Goal: Task Accomplishment & Management: Complete application form

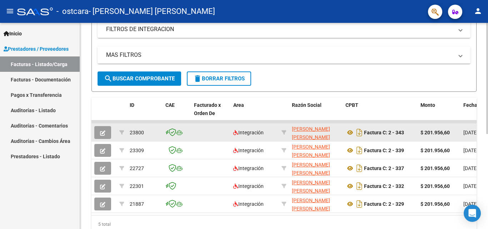
scroll to position [176, 0]
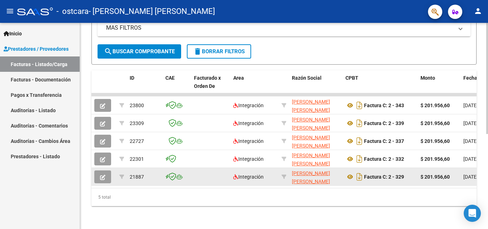
click at [101, 170] on button "button" at bounding box center [102, 176] width 17 height 13
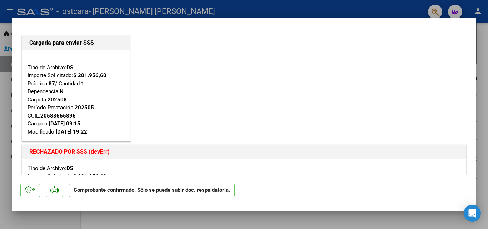
click at [5, 146] on div at bounding box center [244, 114] width 488 height 229
type input "$ 0,00"
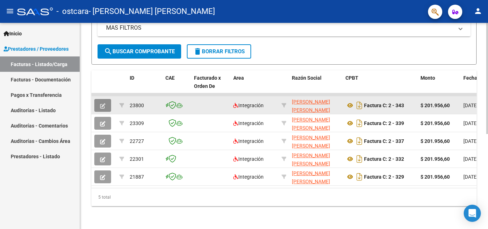
click at [104, 103] on icon "button" at bounding box center [102, 105] width 5 height 5
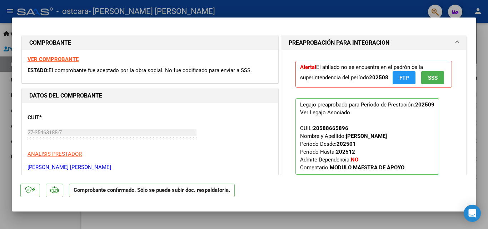
click at [479, 30] on div at bounding box center [244, 114] width 488 height 229
type input "$ 0,00"
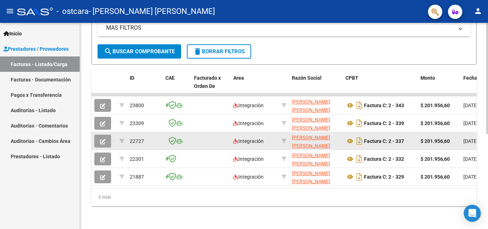
click at [102, 138] on span "button" at bounding box center [102, 141] width 5 height 6
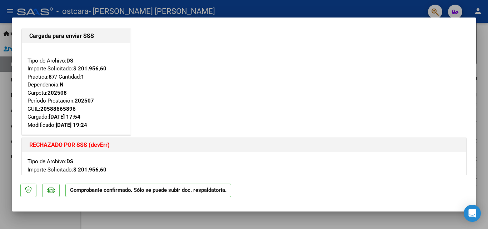
scroll to position [0, 0]
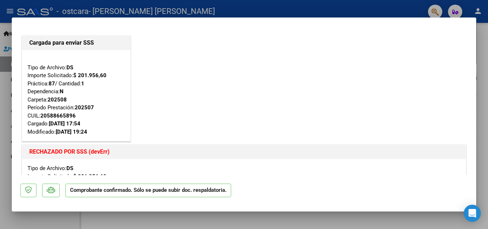
click at [4, 126] on div at bounding box center [244, 114] width 488 height 229
type input "$ 0,00"
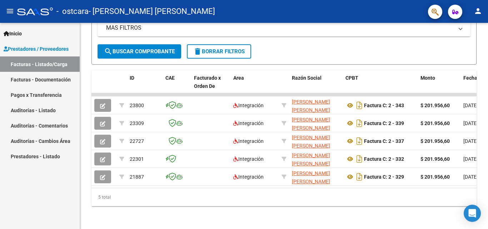
scroll to position [176, 0]
click at [23, 93] on link "Pagos x Transferencia" at bounding box center [40, 94] width 80 height 15
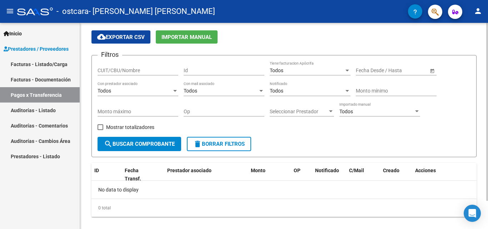
scroll to position [33, 0]
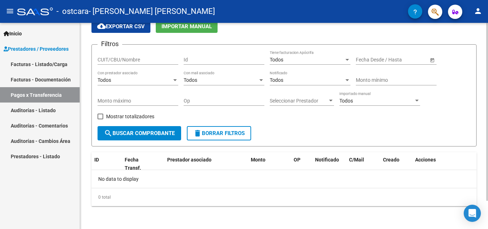
click at [487, 147] on div at bounding box center [487, 140] width 2 height 178
click at [29, 65] on link "Facturas - Listado/Carga" at bounding box center [40, 63] width 80 height 15
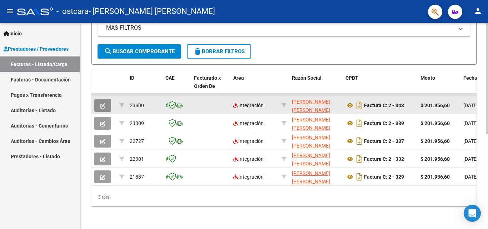
click at [99, 101] on button "button" at bounding box center [102, 105] width 17 height 13
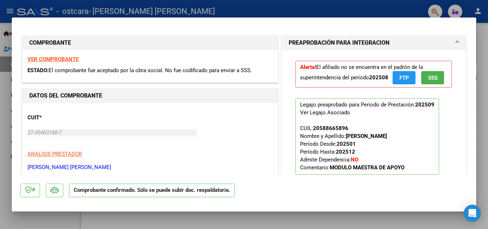
click at [486, 44] on div at bounding box center [244, 114] width 488 height 229
type input "$ 0,00"
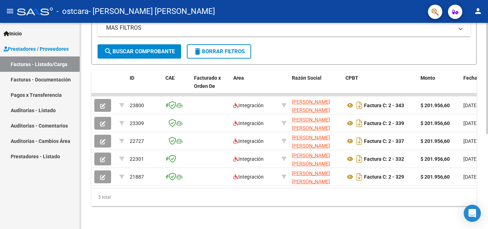
scroll to position [176, 0]
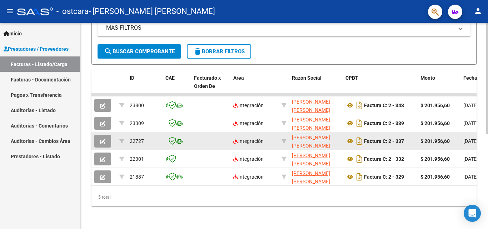
click at [105, 138] on button "button" at bounding box center [102, 141] width 17 height 13
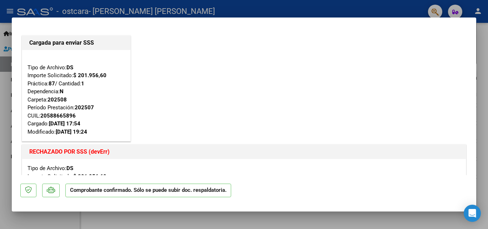
drag, startPoint x: 101, startPoint y: 133, endPoint x: 78, endPoint y: 130, distance: 23.4
click at [78, 130] on div "Tipo de Archivo: DS Importe Solicitado: $ 201.956,60 Práctica: 87 / Cantidad: 1…" at bounding box center [75, 95] width 97 height 80
click at [137, 116] on div "Cargada para enviar SSS Tipo de Archivo: DS Importe Solicitado: $ 201.956,60 Pr…" at bounding box center [243, 183] width 447 height 298
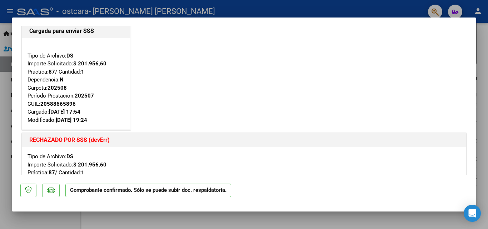
scroll to position [0, 0]
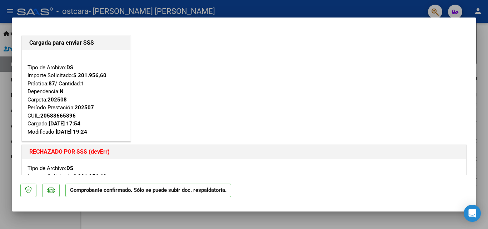
click at [480, 47] on div at bounding box center [244, 114] width 488 height 229
type input "$ 0,00"
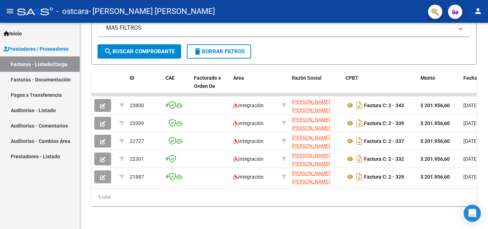
scroll to position [176, 0]
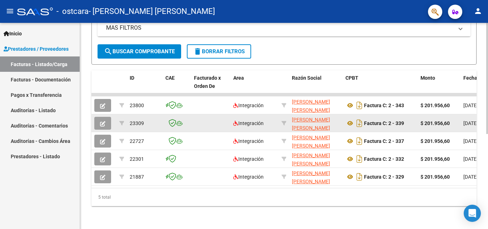
click at [106, 118] on button "button" at bounding box center [102, 123] width 17 height 13
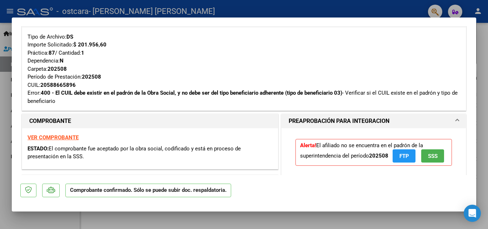
scroll to position [143, 0]
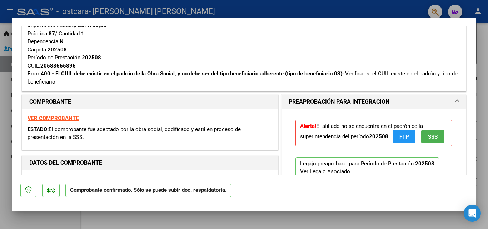
click at [394, 136] on button "FTP" at bounding box center [403, 136] width 23 height 13
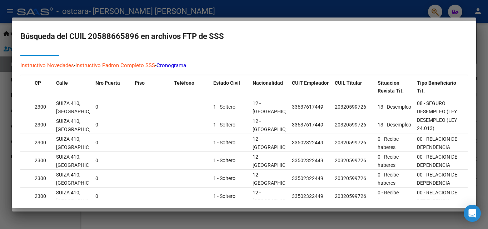
scroll to position [16, 0]
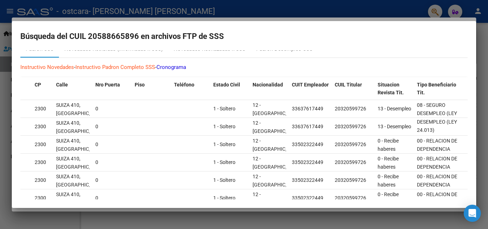
drag, startPoint x: 90, startPoint y: 37, endPoint x: 138, endPoint y: 38, distance: 47.5
click at [138, 38] on h2 "Búsqueda del CUIL 20588665896 en archivos FTP de SSS" at bounding box center [243, 37] width 447 height 14
copy h2 "20588665896"
click at [2, 101] on div at bounding box center [244, 114] width 488 height 229
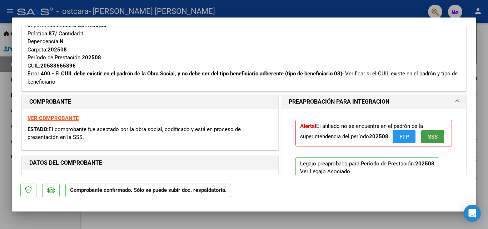
click at [430, 136] on span "SSS" at bounding box center [433, 137] width 10 height 6
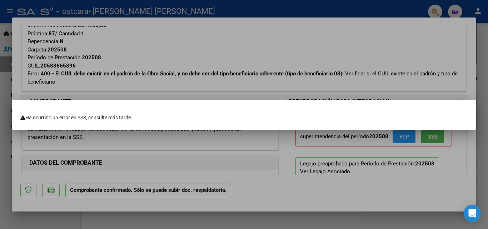
click at [398, 206] on div at bounding box center [244, 114] width 488 height 229
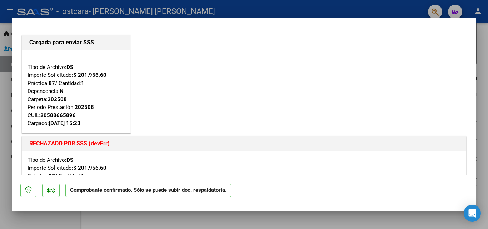
scroll to position [0, 0]
click at [480, 55] on div at bounding box center [244, 114] width 488 height 229
type input "$ 0,00"
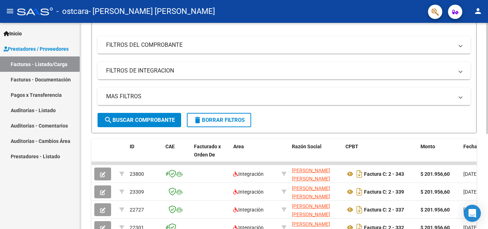
scroll to position [176, 0]
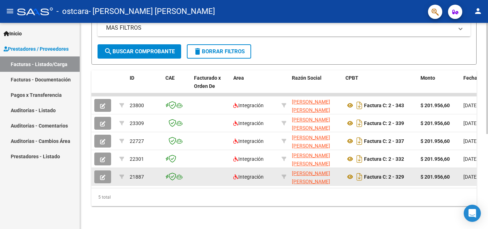
click at [109, 172] on button "button" at bounding box center [102, 176] width 17 height 13
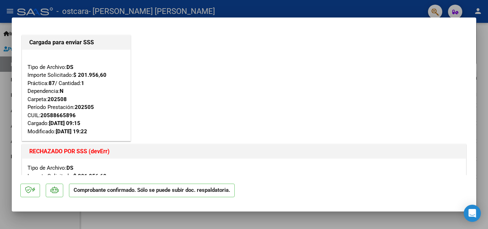
scroll to position [0, 0]
click at [487, 51] on div at bounding box center [244, 114] width 488 height 229
type input "$ 0,00"
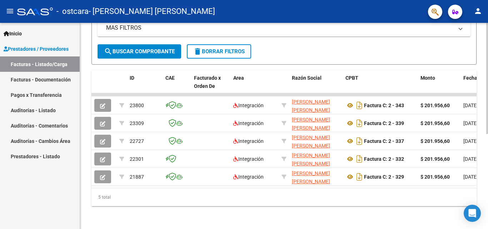
scroll to position [176, 0]
click at [46, 109] on link "Auditorías - Listado" at bounding box center [40, 109] width 80 height 15
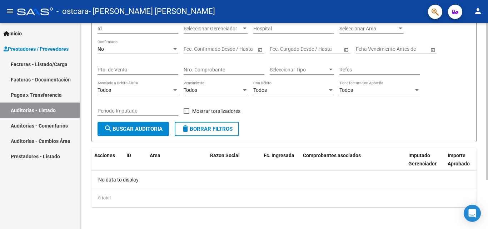
scroll to position [64, 0]
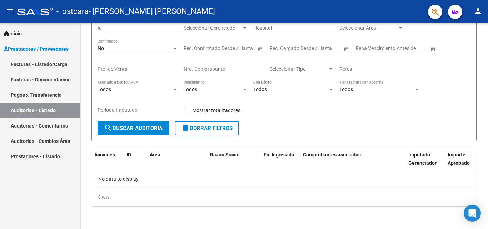
click at [52, 80] on link "Facturas - Documentación" at bounding box center [40, 79] width 80 height 15
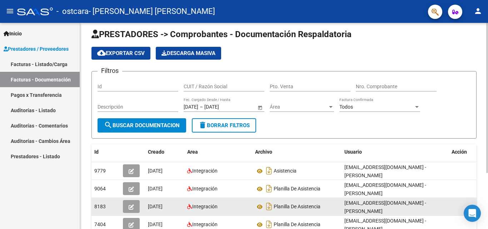
scroll to position [41, 0]
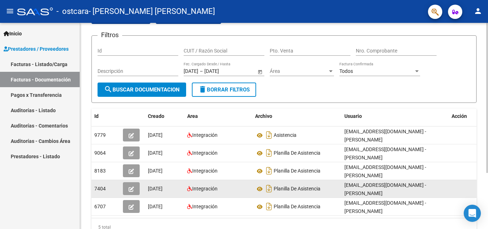
click at [127, 186] on button "button" at bounding box center [131, 188] width 17 height 13
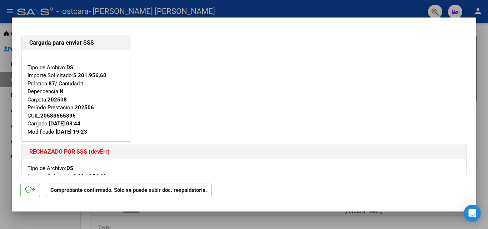
click at [10, 171] on div at bounding box center [244, 114] width 488 height 229
type input "$ 0,00"
